Goal: Information Seeking & Learning: Learn about a topic

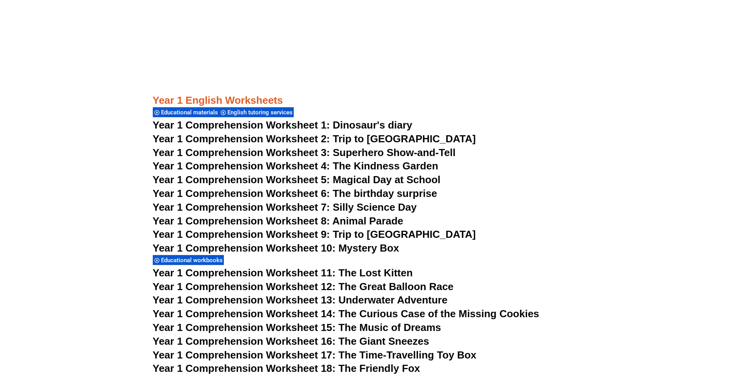
scroll to position [982, 0]
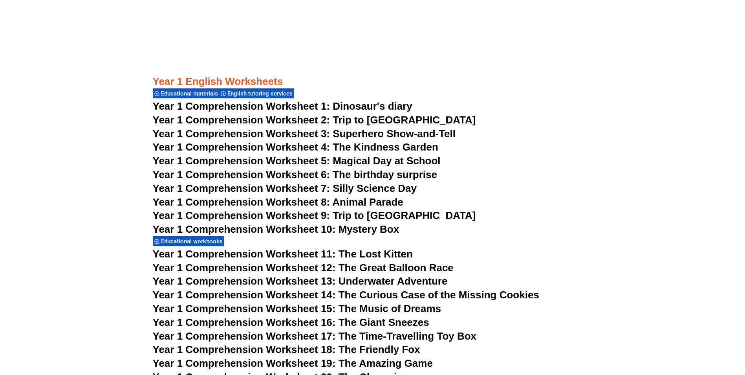
click at [247, 106] on span "Year 1 Comprehension Worksheet 1: Dinosaur's diary" at bounding box center [283, 106] width 260 height 12
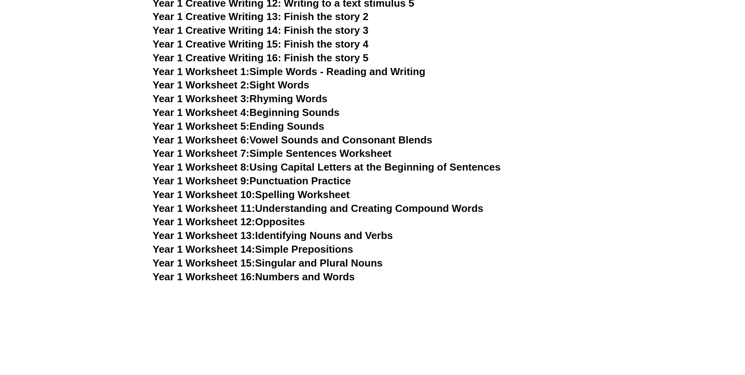
scroll to position [1532, 0]
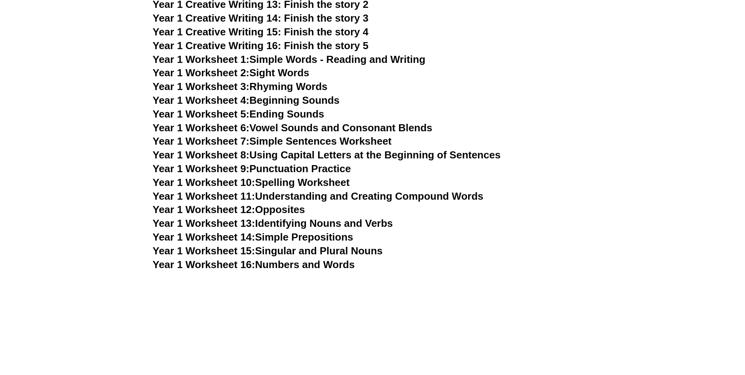
click at [235, 181] on span "Year 1 Worksheet 10:" at bounding box center [204, 182] width 103 height 12
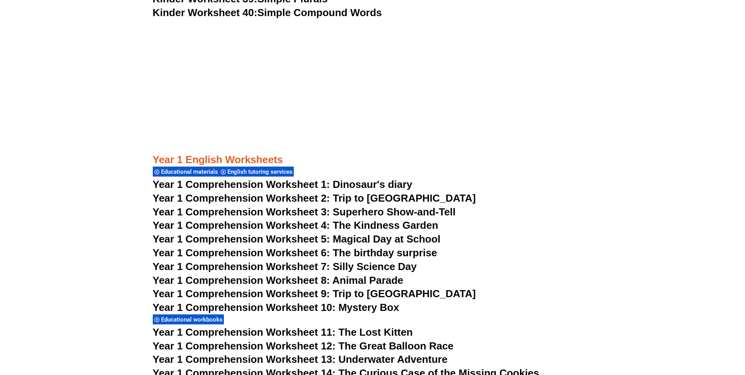
scroll to position [903, 0]
click at [267, 198] on span "Year 1 Comprehension Worksheet 2: Trip to [GEOGRAPHIC_DATA]" at bounding box center [314, 198] width 323 height 12
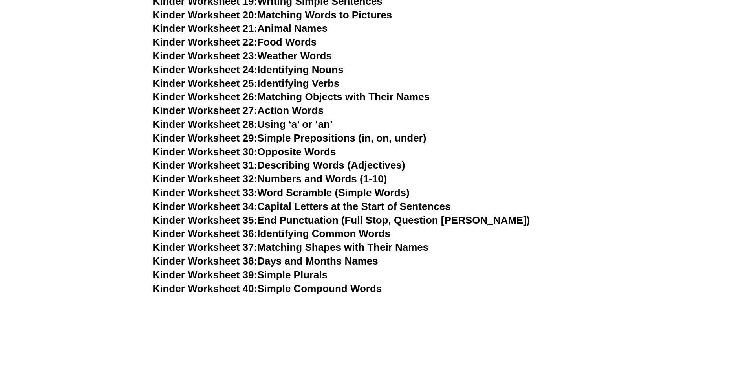
scroll to position [629, 0]
drag, startPoint x: 737, startPoint y: 0, endPoint x: 551, endPoint y: 70, distance: 198.3
click at [550, 71] on h3 "Kinder Worksheet 24: Identifying Nouns" at bounding box center [373, 69] width 440 height 13
drag, startPoint x: 655, startPoint y: 0, endPoint x: 560, endPoint y: 41, distance: 103.6
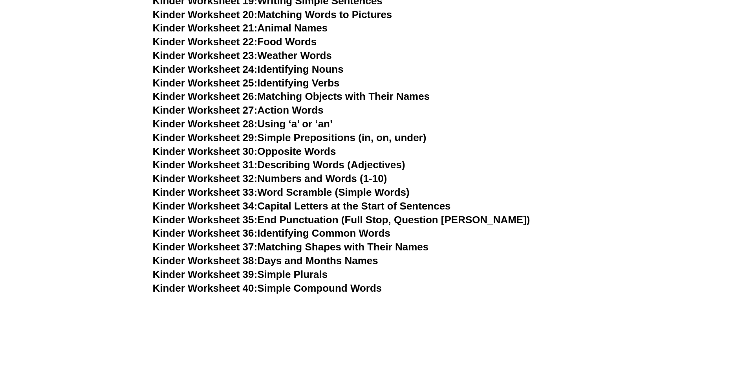
click at [560, 41] on h3 "Kinder Worksheet 22: Food Words" at bounding box center [373, 41] width 440 height 13
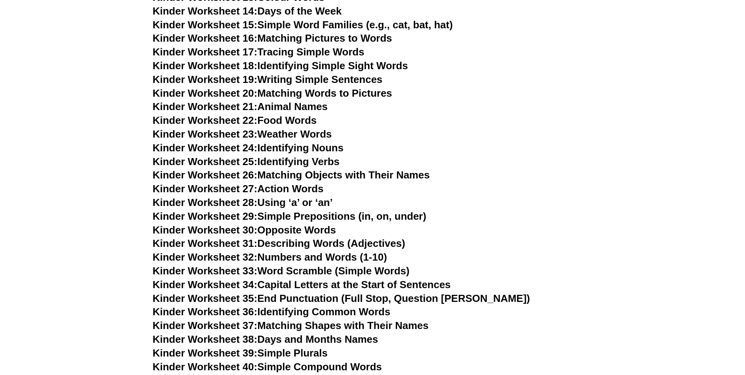
scroll to position [589, 0]
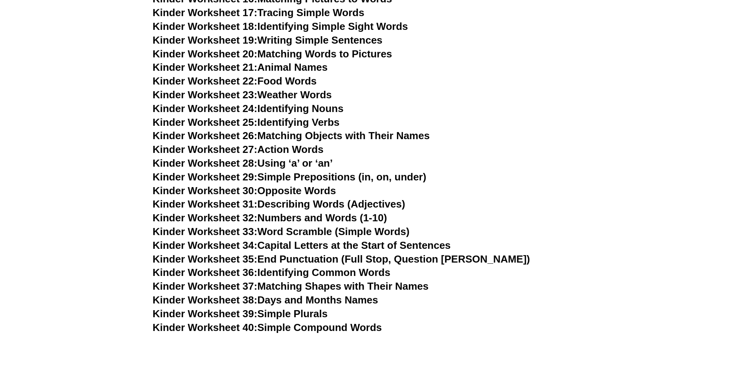
click at [238, 109] on span "Kinder Worksheet 24:" at bounding box center [205, 109] width 105 height 12
click at [287, 119] on link "Kinder Worksheet 25: Identifying Verbs" at bounding box center [246, 122] width 187 height 12
click at [313, 149] on link "Kinder Worksheet 27: Action Words" at bounding box center [238, 149] width 171 height 12
click at [312, 176] on link "Kinder Worksheet 29: Simple Prepositions (in, on, under)" at bounding box center [290, 177] width 274 height 12
click at [310, 189] on link "Kinder Worksheet 30: Opposite Words" at bounding box center [244, 191] width 183 height 12
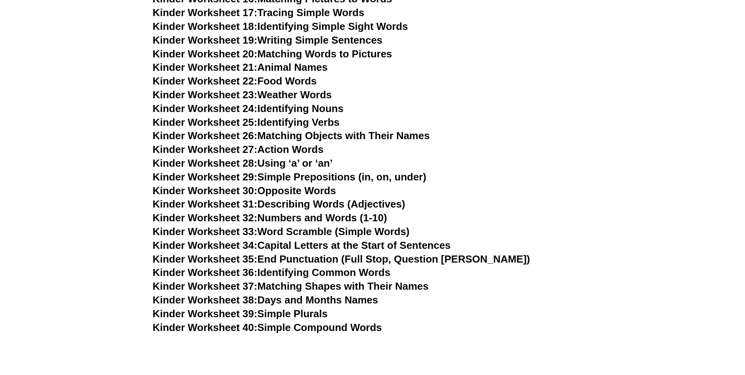
click at [314, 206] on link "Kinder Worksheet 31: Describing Words (Adjectives)" at bounding box center [279, 204] width 253 height 12
click at [322, 215] on link "Kinder Worksheet 32: Numbers and Words (1-10)" at bounding box center [270, 218] width 235 height 12
click at [315, 230] on link "Kinder Worksheet 33: Word Scramble (Simple Words)" at bounding box center [281, 231] width 257 height 12
click at [323, 246] on link "Kinder Worksheet 34: Capital Letters at the Start of Sentences" at bounding box center [302, 245] width 298 height 12
click at [328, 256] on link "Kinder Worksheet 35: End Punctuation (Full Stop, Question [PERSON_NAME])" at bounding box center [342, 259] width 378 height 12
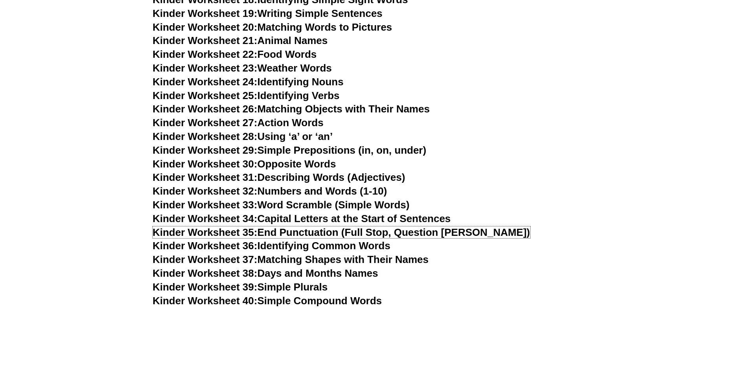
scroll to position [629, 0]
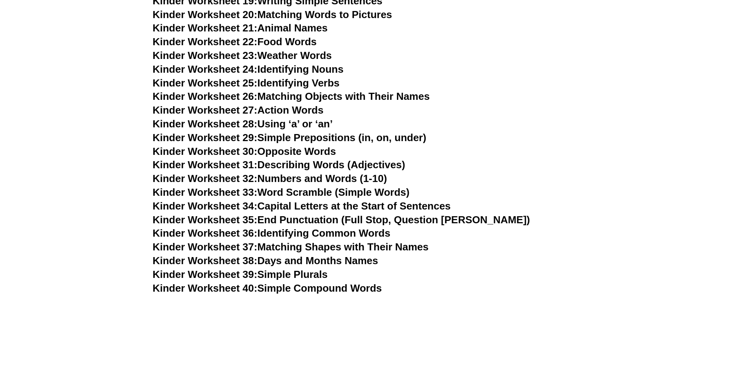
click at [311, 233] on link "Kinder Worksheet 36: Identifying Common Words" at bounding box center [272, 233] width 238 height 12
click at [333, 246] on link "Kinder Worksheet 37: Matching Shapes with Their Names" at bounding box center [291, 247] width 276 height 12
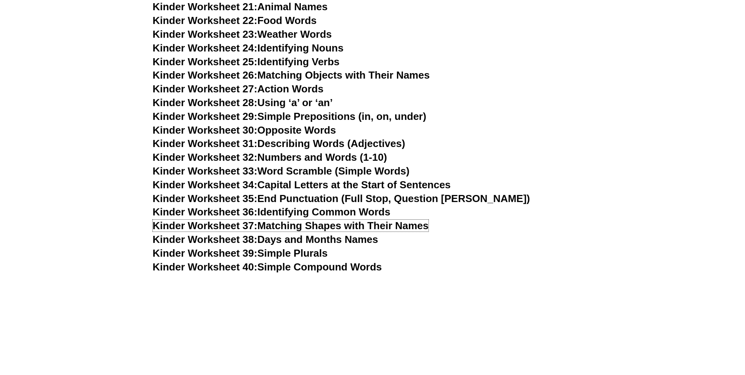
scroll to position [707, 0]
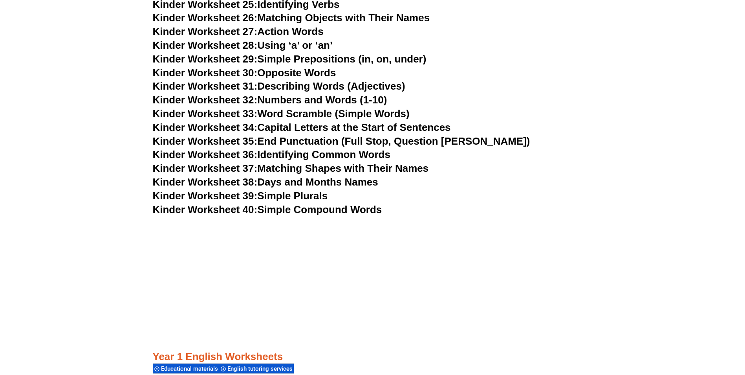
click at [328, 181] on link "Kinder Worksheet 38: Days and Months Names" at bounding box center [265, 182] width 225 height 12
click at [286, 196] on link "Kinder Worksheet 39: Simple Plurals" at bounding box center [240, 196] width 175 height 12
click at [340, 207] on link "Kinder Worksheet 40: Simple Compound Words" at bounding box center [267, 209] width 229 height 12
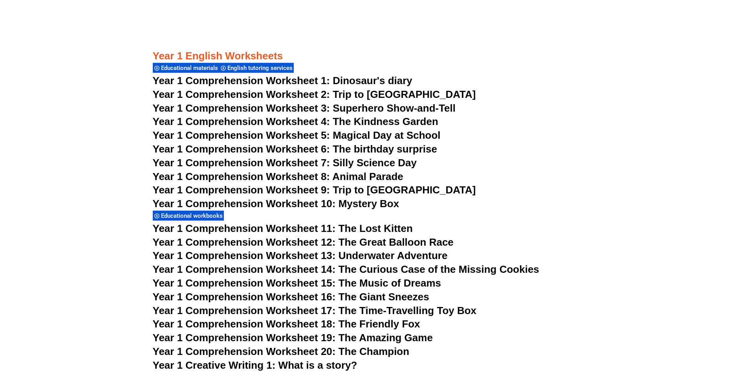
scroll to position [1021, 0]
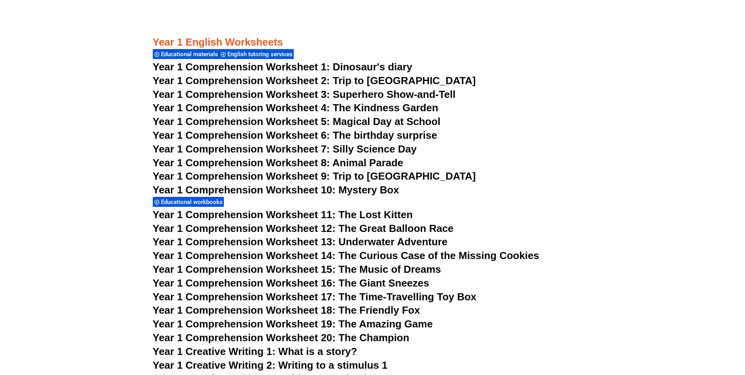
click at [324, 214] on span "Year 1 Comprehension Worksheet 11: The Lost Kitten" at bounding box center [283, 215] width 260 height 12
click at [292, 77] on span "Year 1 Comprehension Worksheet 2: Trip to [GEOGRAPHIC_DATA]" at bounding box center [314, 81] width 323 height 12
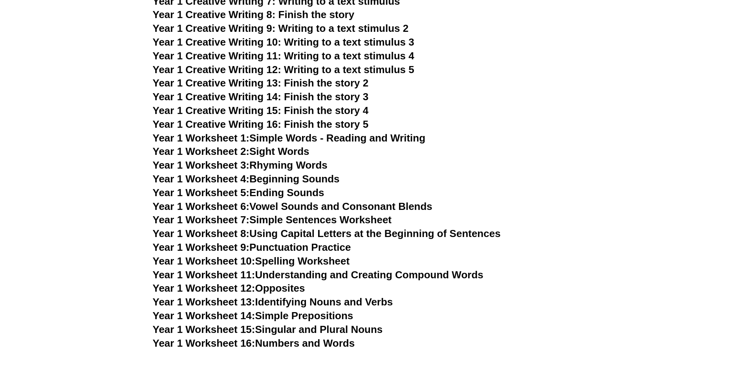
scroll to position [1493, 0]
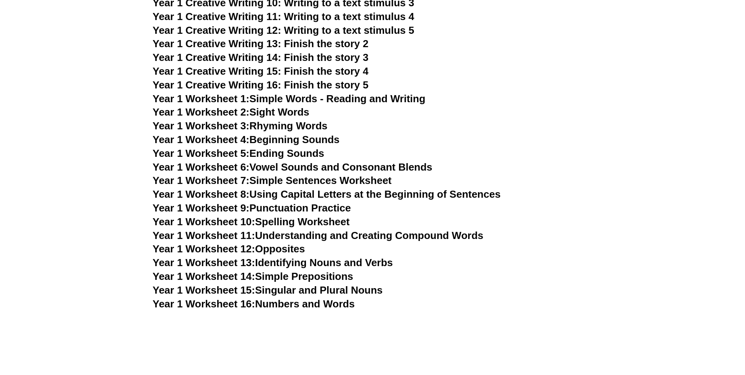
click at [279, 181] on link "Year 1 Worksheet 7: Simple Sentences Worksheet" at bounding box center [272, 180] width 239 height 12
click at [405, 192] on link "Year 1 Worksheet 8: Using Capital Letters at the Beginning of Sentences" at bounding box center [327, 194] width 348 height 12
click at [334, 220] on link "Year 1 Worksheet 10: Spelling Worksheet" at bounding box center [251, 222] width 197 height 12
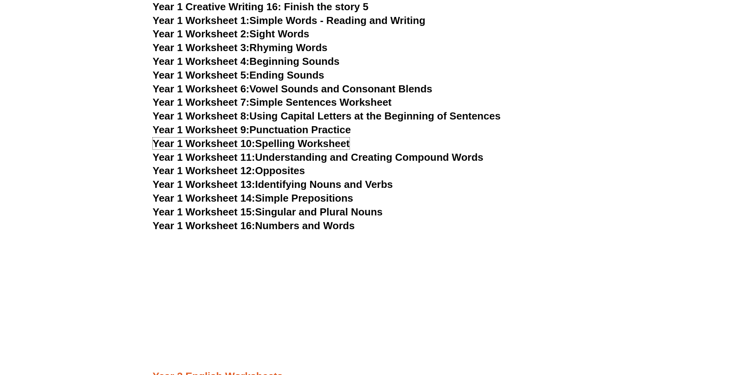
scroll to position [1571, 0]
click at [338, 184] on link "Year 1 Worksheet 13: Identifying Nouns and Verbs" at bounding box center [273, 184] width 240 height 12
click at [328, 200] on link "Year 1 Worksheet 14: Simple Prepositions" at bounding box center [253, 198] width 201 height 12
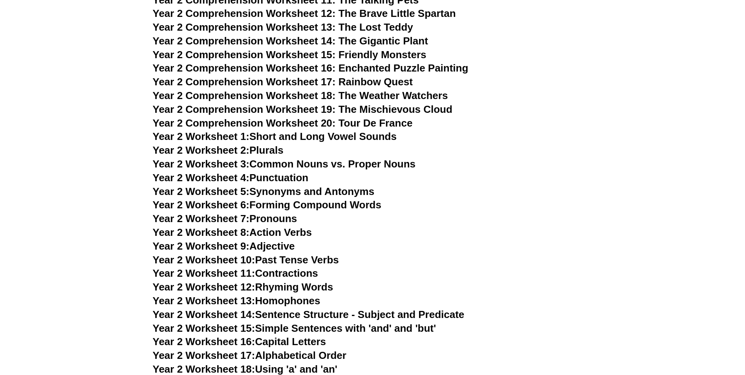
scroll to position [2121, 0]
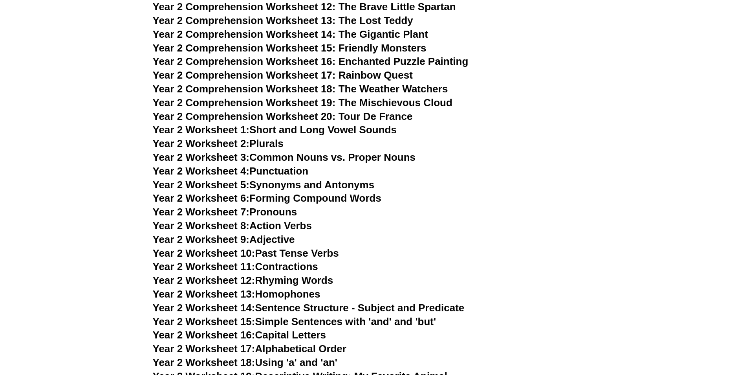
click at [219, 240] on span "Year 2 Worksheet 9:" at bounding box center [201, 239] width 97 height 12
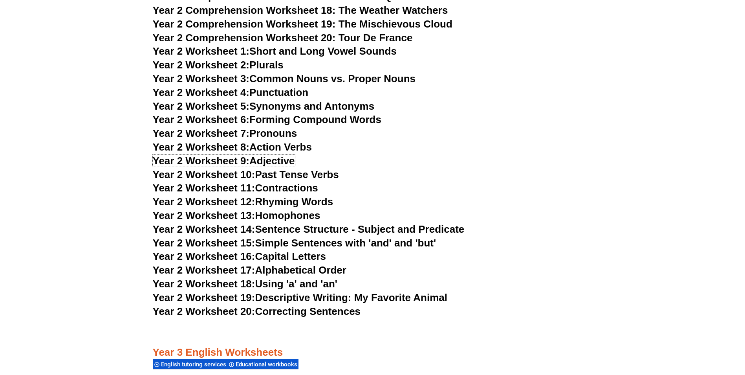
scroll to position [2239, 0]
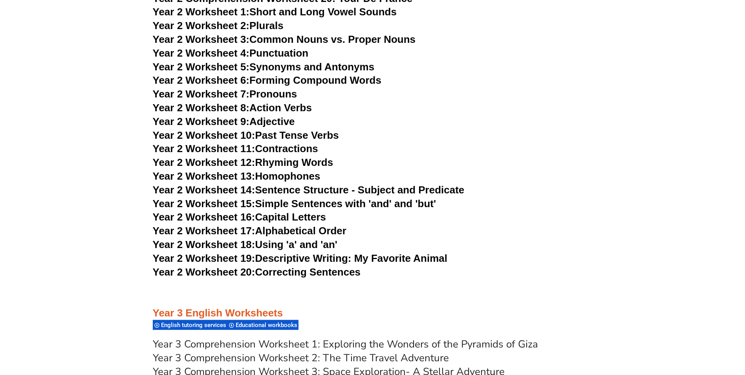
click at [272, 92] on link "Year 2 Worksheet 7: Pronouns" at bounding box center [225, 94] width 145 height 12
click at [273, 106] on link "Year 2 Worksheet 8: Action Verbs" at bounding box center [232, 108] width 159 height 12
click at [307, 190] on link "Year 2 Worksheet 14: Sentence Structure - Subject and Predicate" at bounding box center [309, 190] width 312 height 12
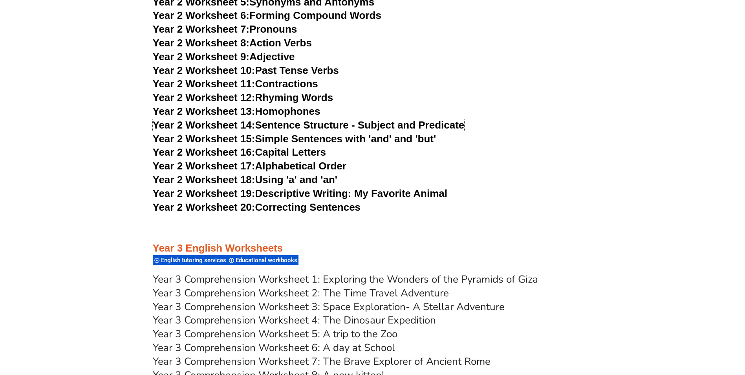
scroll to position [2318, 0]
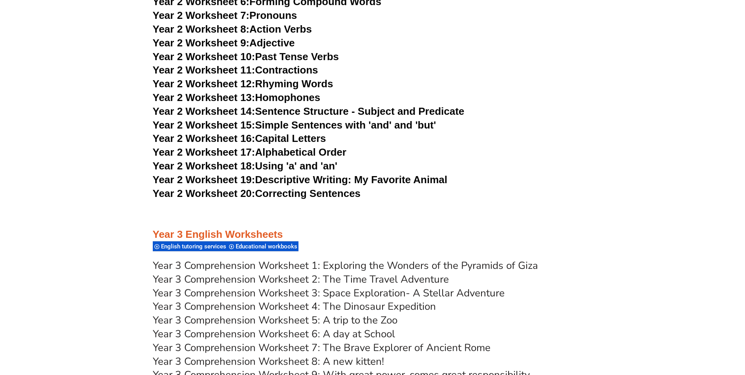
click at [339, 178] on link "Year 2 Worksheet 19: Descriptive Writing: My Favorite Animal" at bounding box center [300, 180] width 295 height 12
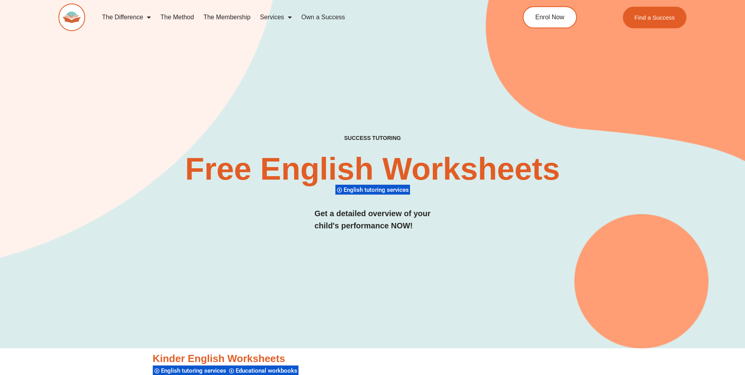
scroll to position [0, 0]
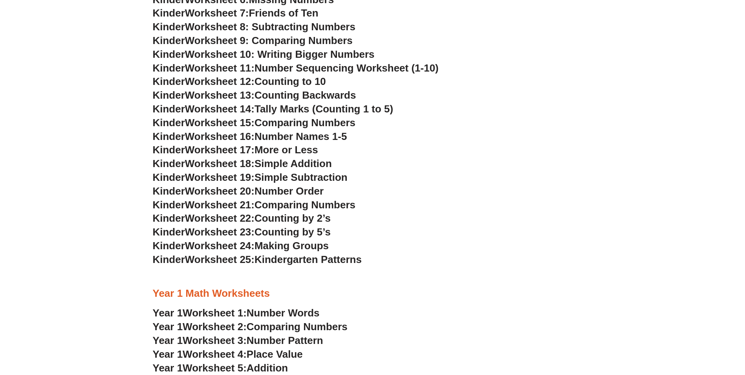
scroll to position [511, 0]
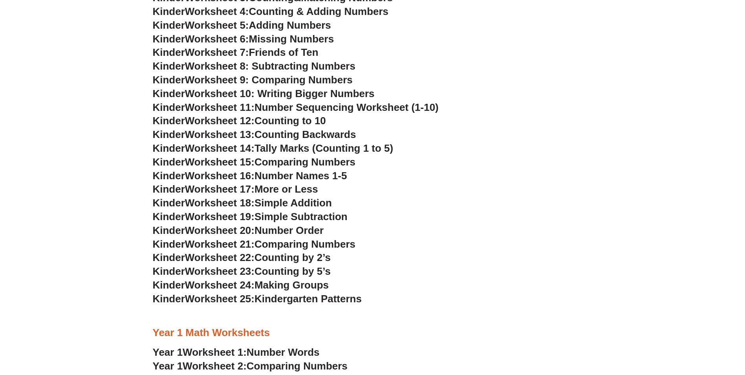
drag, startPoint x: 734, startPoint y: 0, endPoint x: 540, endPoint y: 72, distance: 206.9
click at [540, 72] on h3 "Kinder Worksheet 8: Subtracting Numbers" at bounding box center [373, 66] width 440 height 13
click at [487, 255] on h3 "Kinder Worksheet 22: Counting by 2’s" at bounding box center [373, 257] width 440 height 13
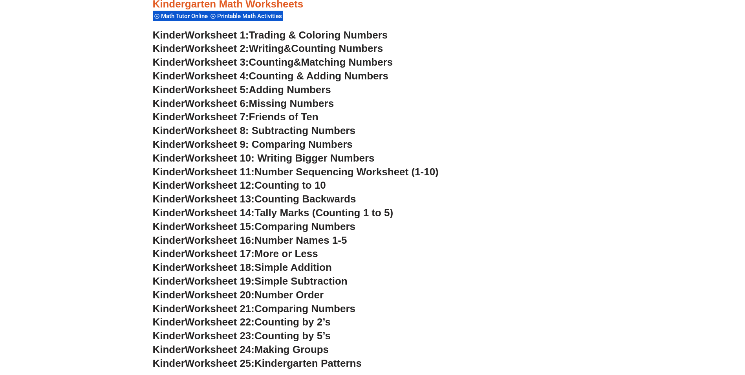
scroll to position [432, 0]
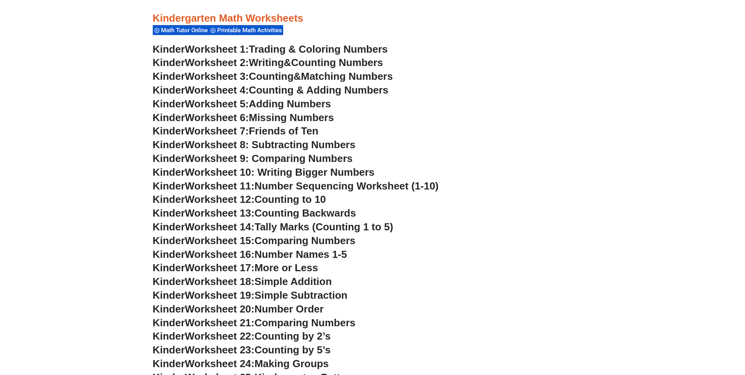
click at [315, 143] on span "Worksheet 8: Subtracting Numbers" at bounding box center [270, 145] width 170 height 12
click at [325, 158] on span "Worksheet 9: Comparing Numbers" at bounding box center [269, 158] width 168 height 12
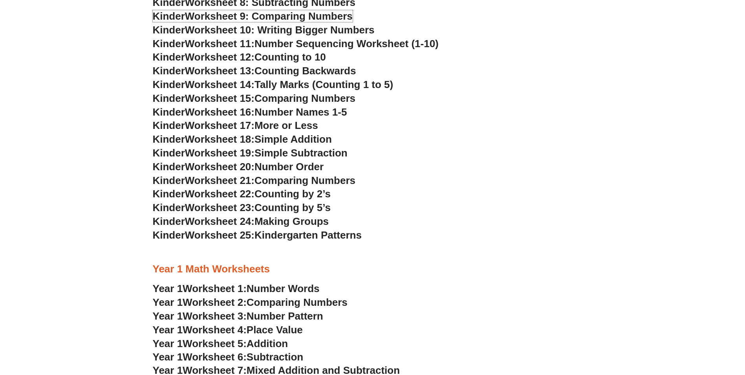
scroll to position [589, 0]
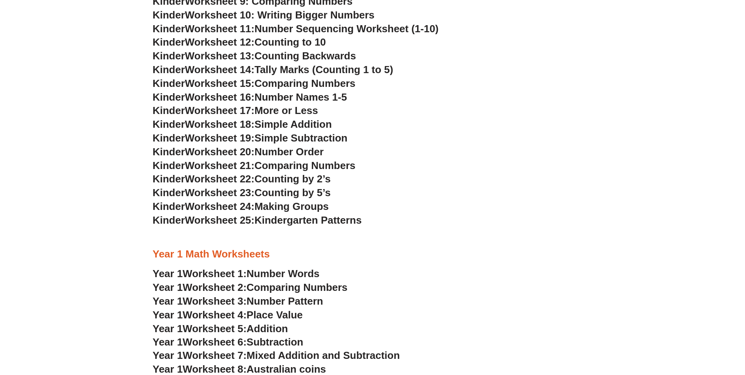
click at [242, 205] on span "Worksheet 24:" at bounding box center [220, 206] width 70 height 12
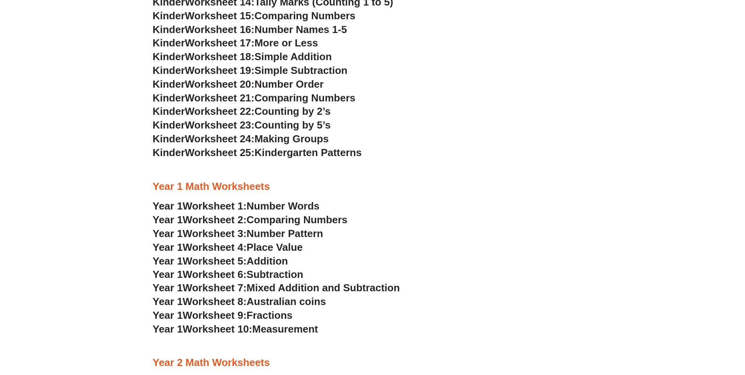
scroll to position [668, 0]
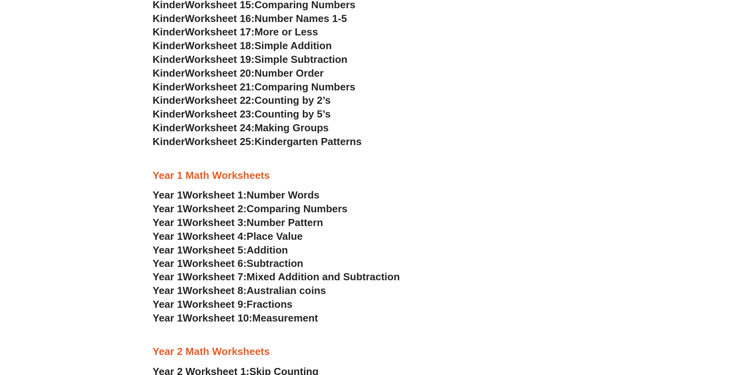
click at [258, 220] on span "Number Pattern" at bounding box center [285, 222] width 77 height 12
click at [287, 236] on span "Place Value" at bounding box center [275, 236] width 56 height 12
click at [277, 248] on span "Addition" at bounding box center [267, 250] width 41 height 12
click at [280, 263] on span "Subtraction" at bounding box center [275, 263] width 57 height 12
click at [346, 274] on span "Mixed Addition and Subtraction" at bounding box center [323, 277] width 153 height 12
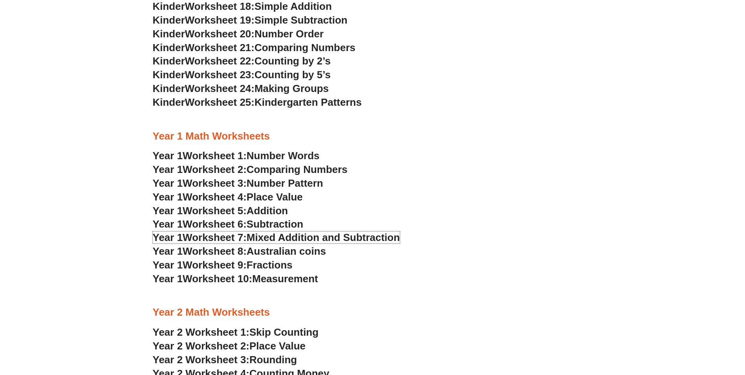
scroll to position [746, 0]
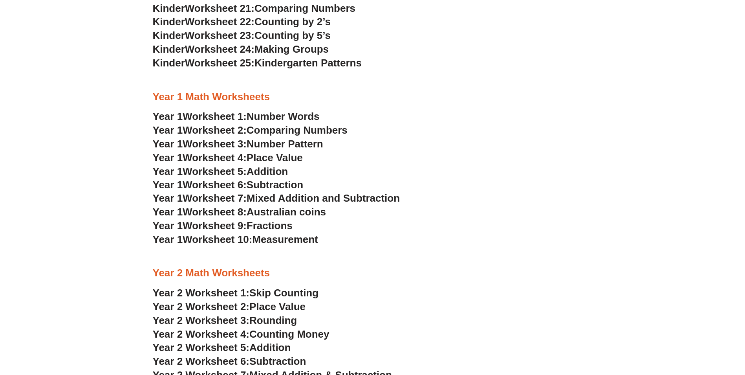
click at [280, 223] on span "Fractions" at bounding box center [270, 226] width 46 height 12
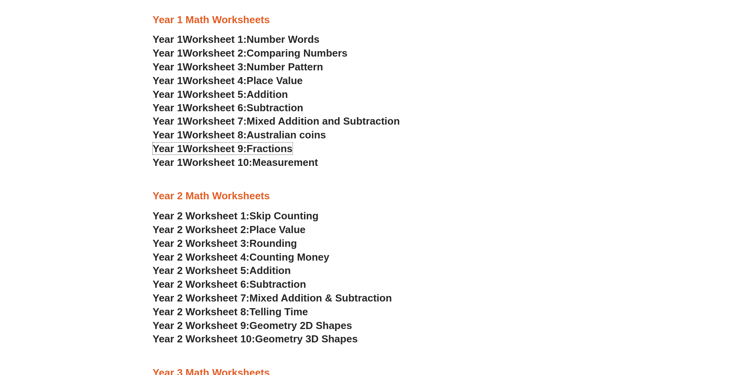
scroll to position [825, 0]
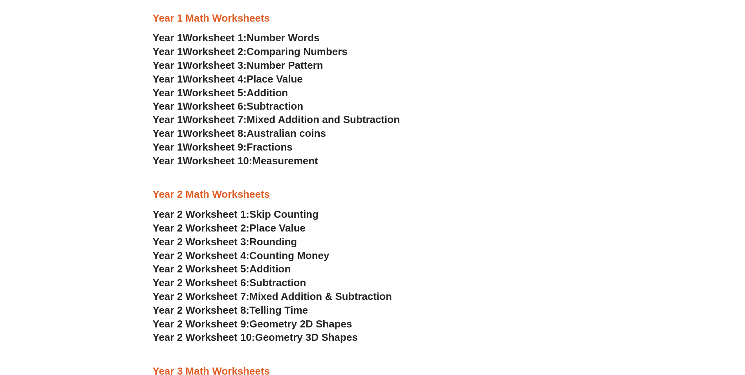
click at [315, 161] on span "Measurement" at bounding box center [285, 161] width 66 height 12
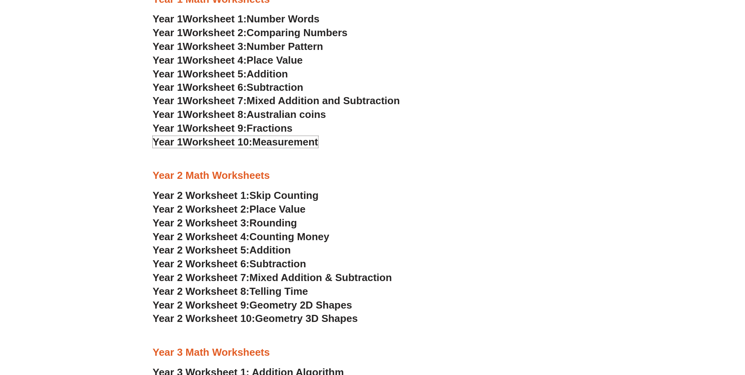
scroll to position [864, 0]
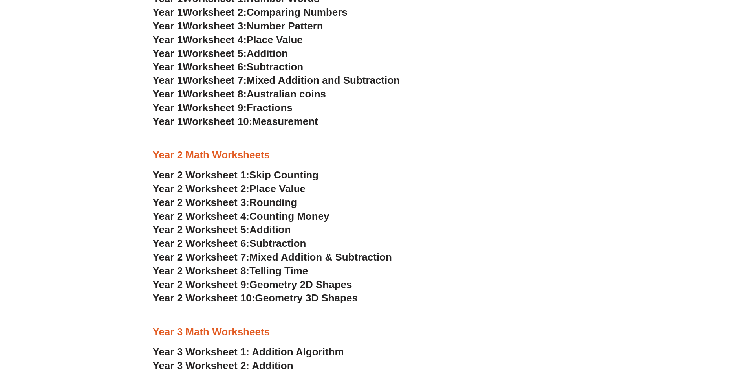
click at [297, 176] on span "Skip Counting" at bounding box center [283, 175] width 69 height 12
click at [275, 191] on span "Place Value" at bounding box center [277, 189] width 56 height 12
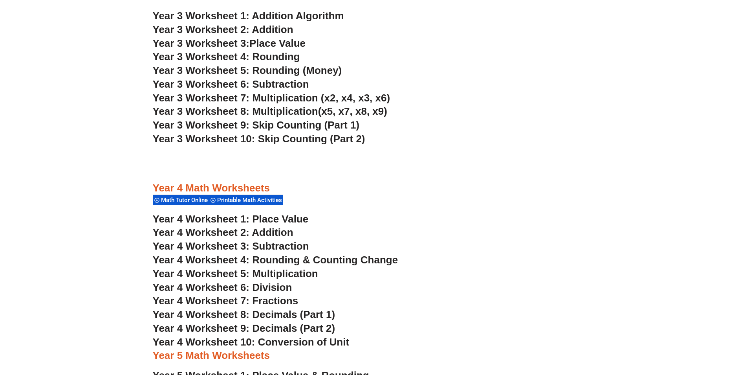
scroll to position [1218, 0]
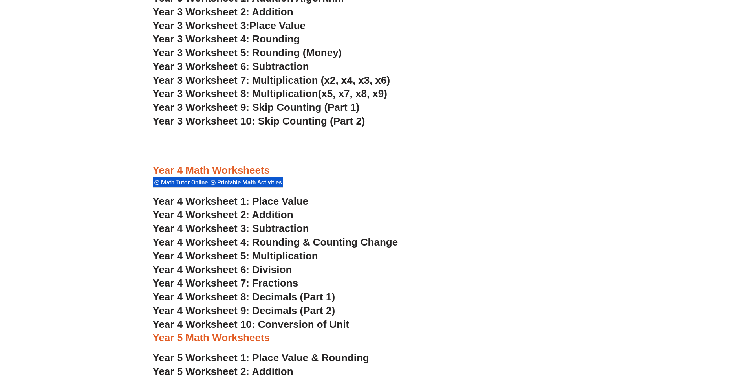
click at [281, 267] on span "Year 4 Worksheet 6: Division" at bounding box center [222, 270] width 139 height 12
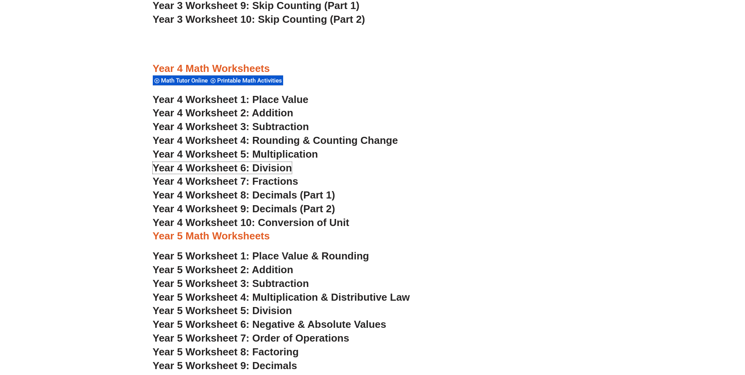
scroll to position [1336, 0]
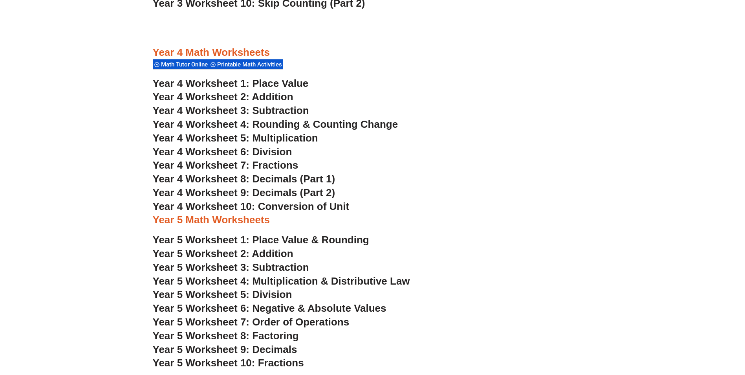
click at [273, 110] on span "Year 4 Worksheet 3: Subtraction" at bounding box center [231, 110] width 156 height 12
click at [280, 153] on span "Year 4 Worksheet 6: Division" at bounding box center [222, 152] width 139 height 12
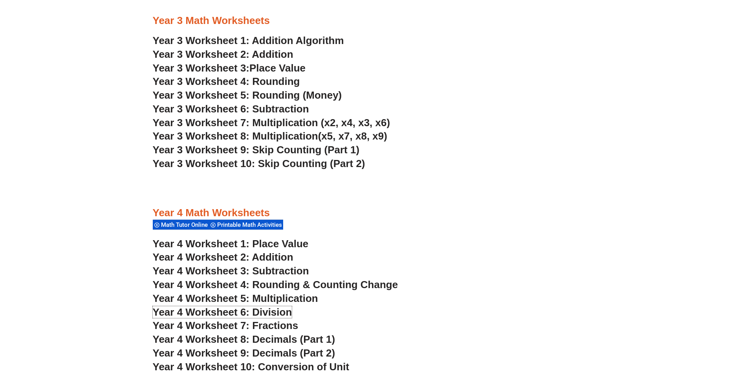
scroll to position [1139, 0]
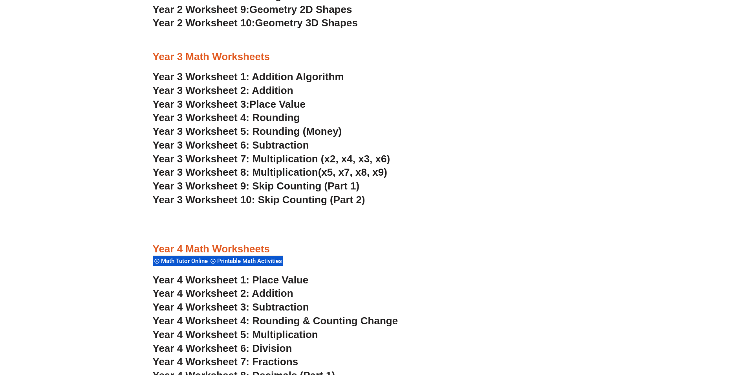
click at [292, 158] on span "Year 3 Worksheet 7: Multiplication (x2, x4, x3, x6)" at bounding box center [272, 159] width 238 height 12
